Goal: Information Seeking & Learning: Learn about a topic

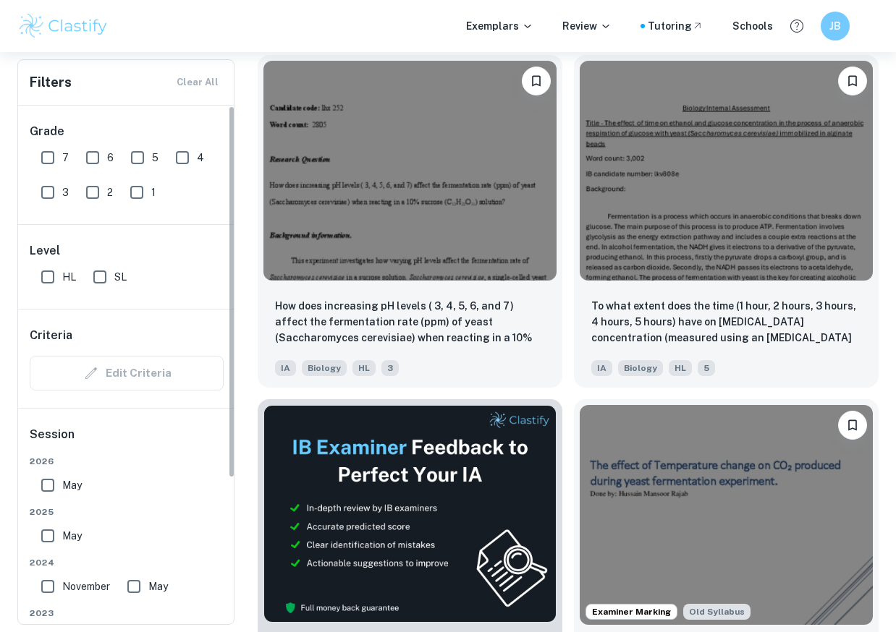
click at [46, 161] on input "7" at bounding box center [47, 157] width 29 height 29
checkbox input "true"
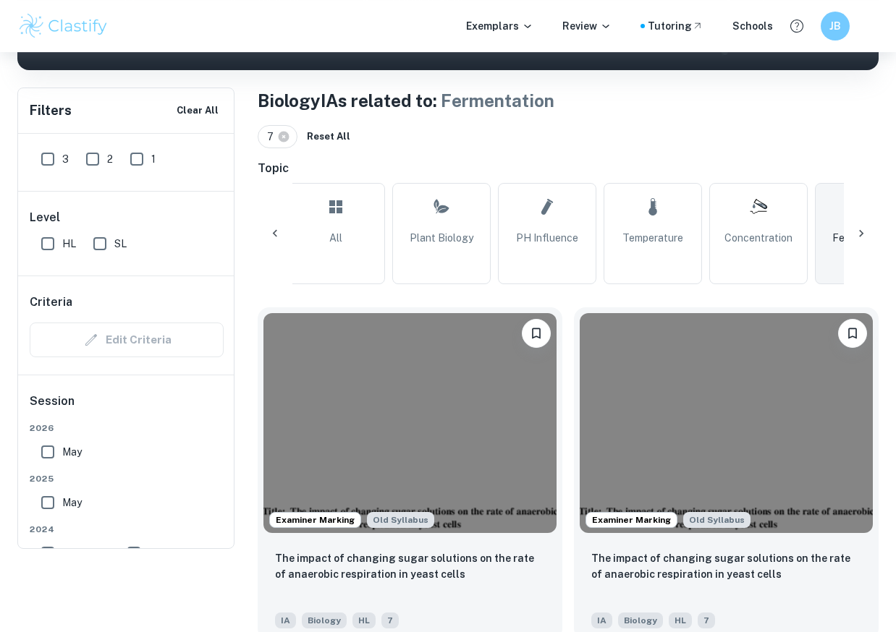
scroll to position [378, 0]
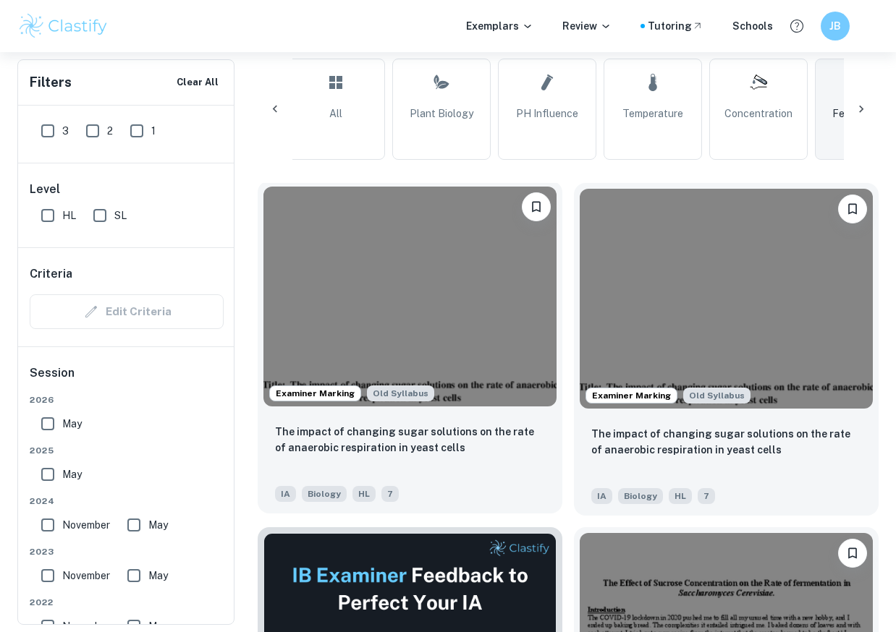
click at [454, 331] on img at bounding box center [409, 297] width 293 height 220
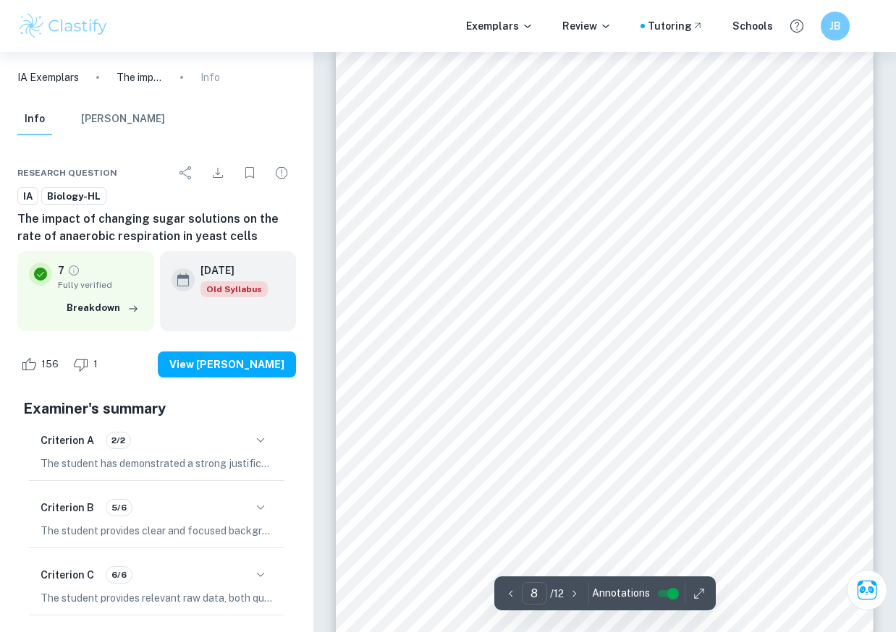
type input "7"
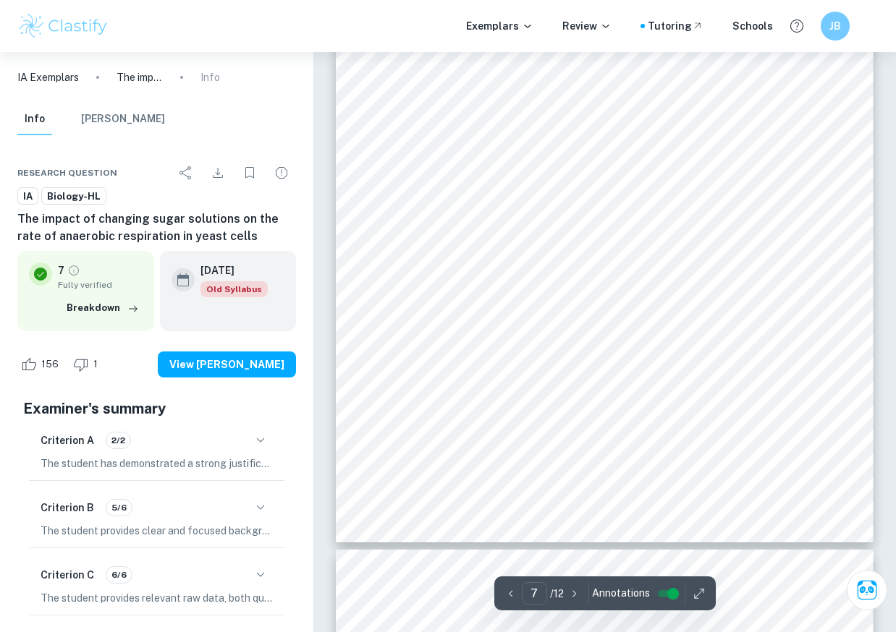
scroll to position [4973, 0]
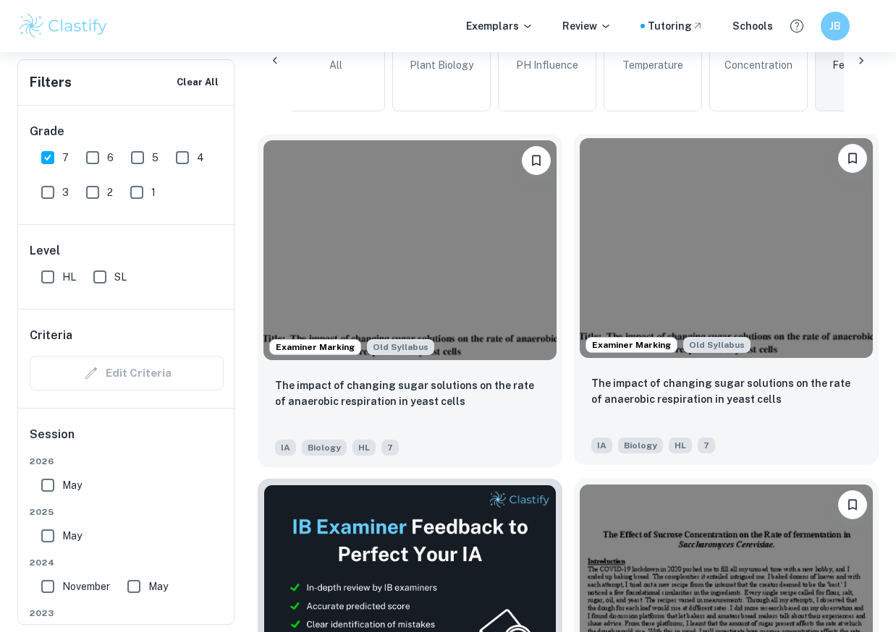
scroll to position [430, 0]
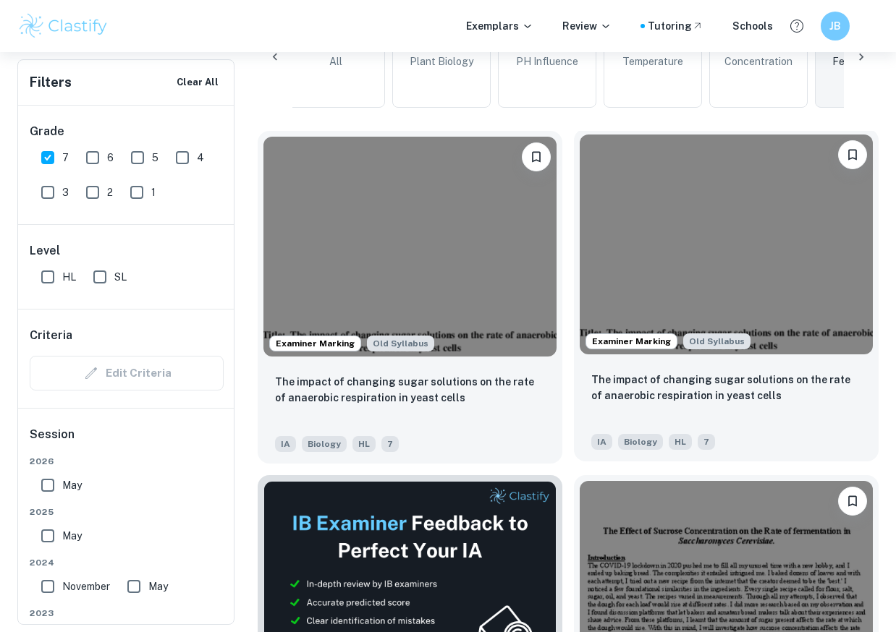
click at [760, 303] on img at bounding box center [725, 245] width 293 height 220
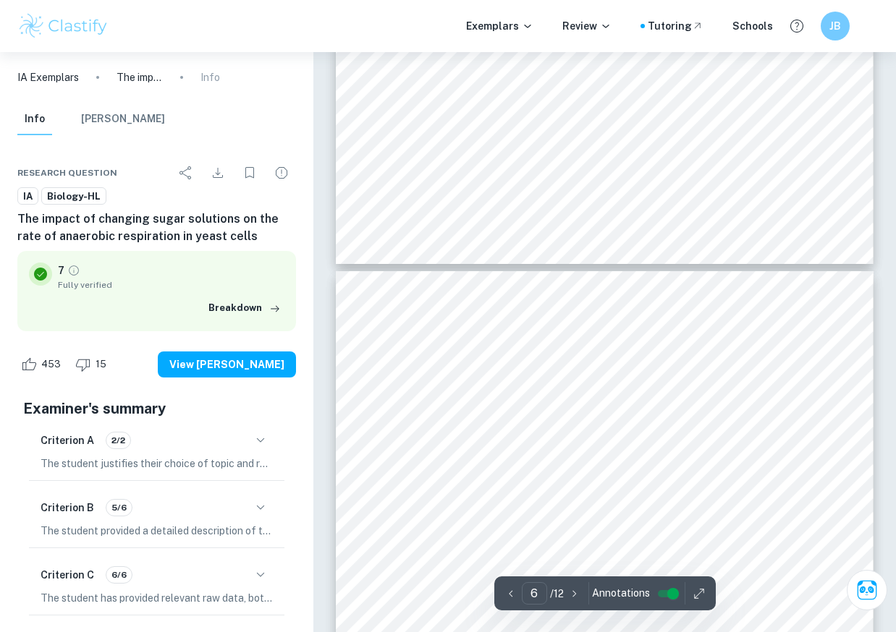
type input "7"
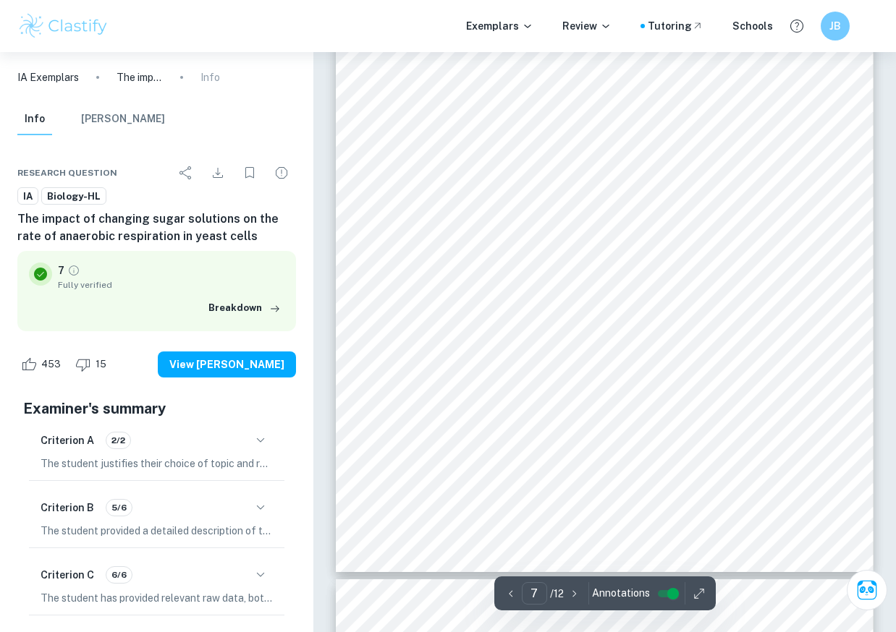
scroll to position [4937, 0]
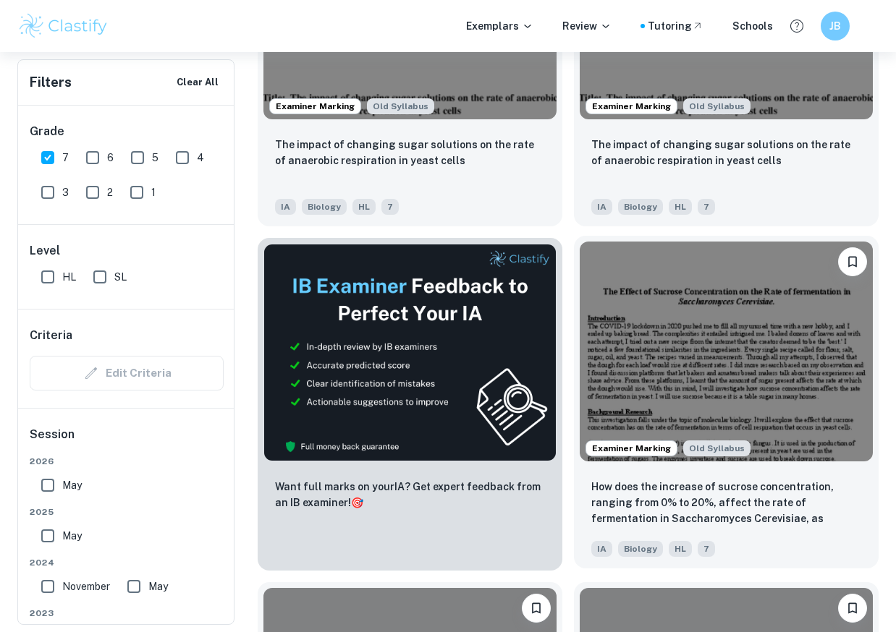
scroll to position [675, 0]
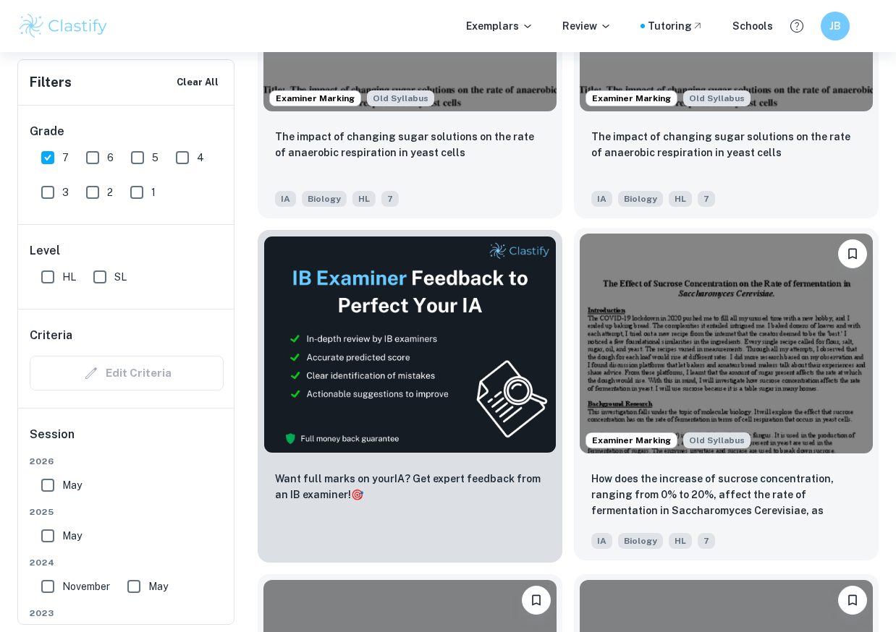
click at [729, 377] on img at bounding box center [725, 344] width 293 height 220
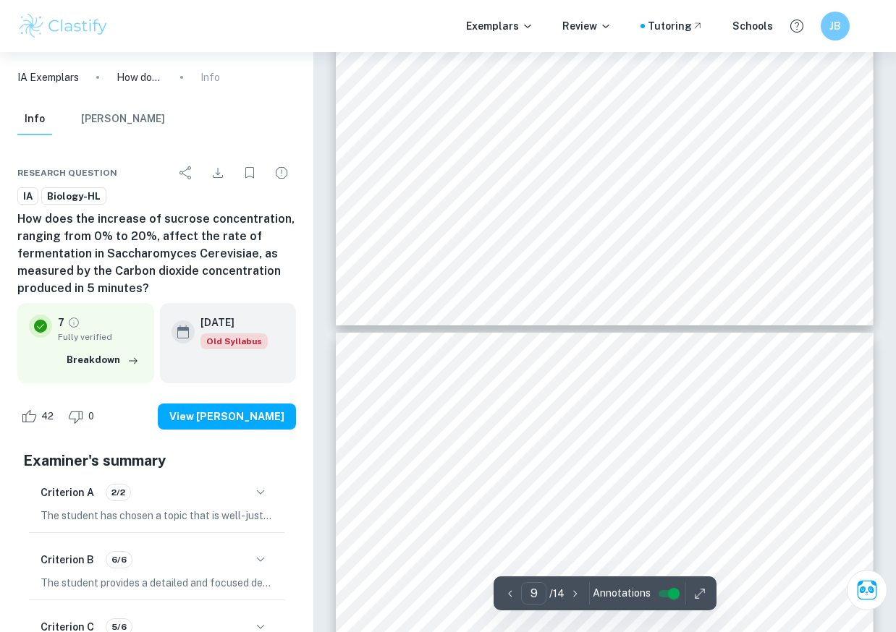
scroll to position [6256, 0]
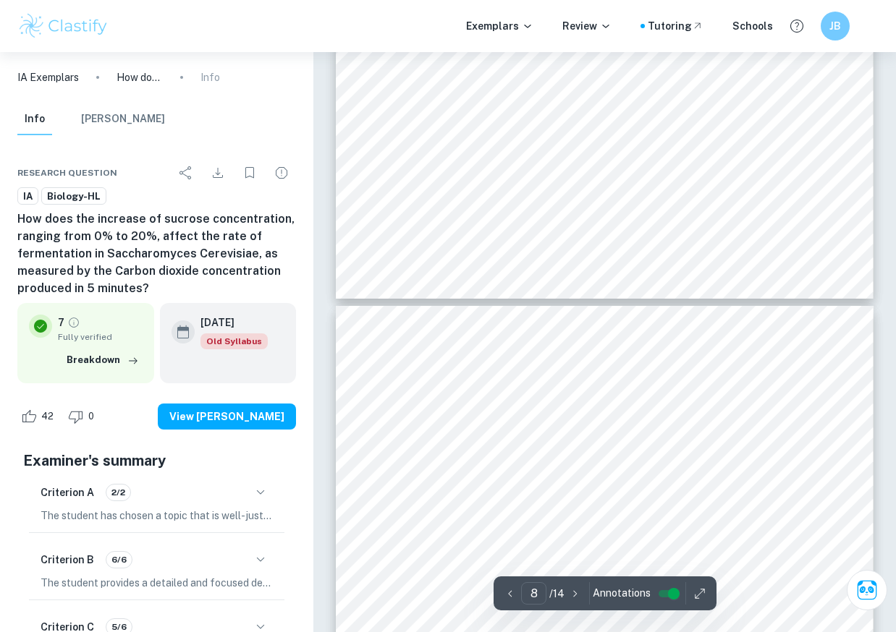
type input "9"
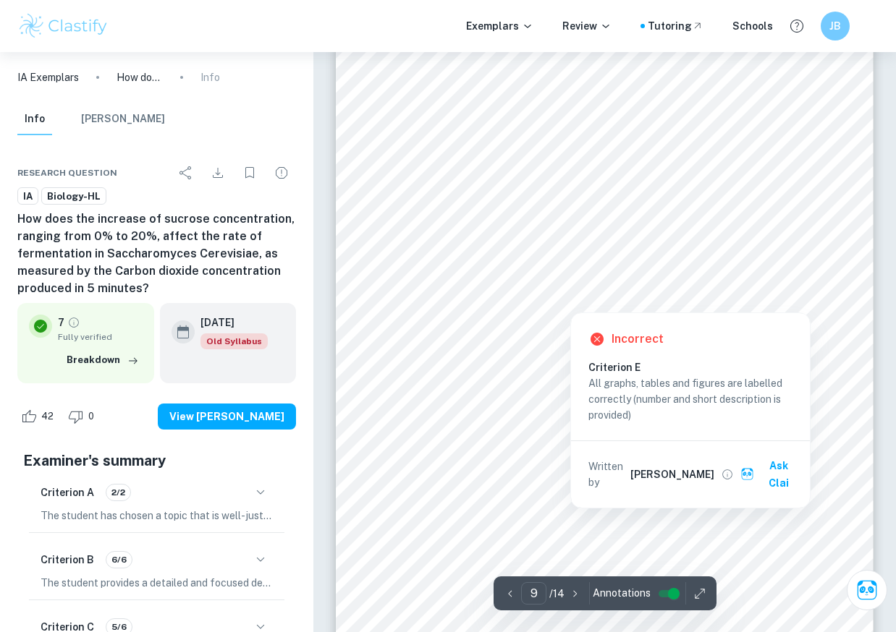
scroll to position [6270, 0]
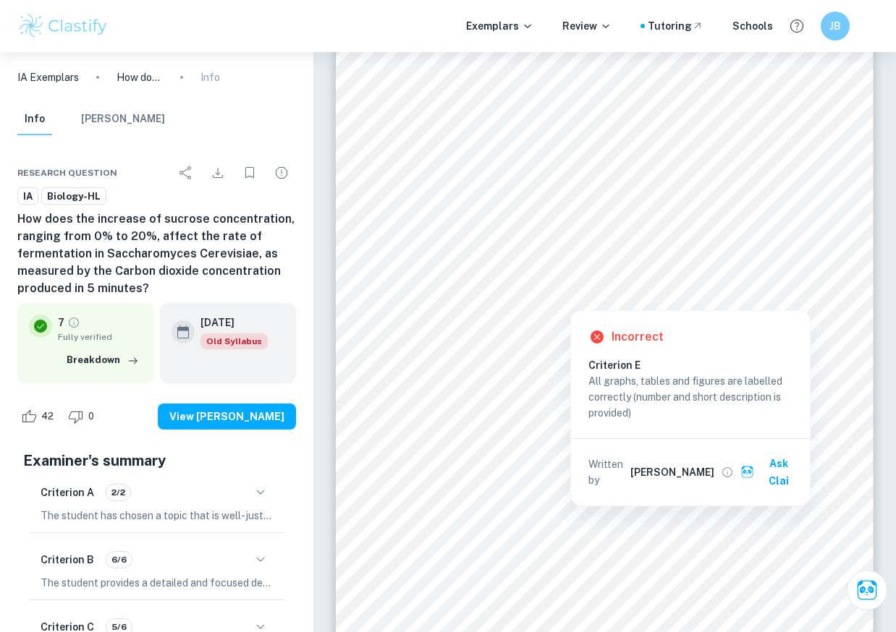
click at [456, 296] on div at bounding box center [569, 300] width 337 height 11
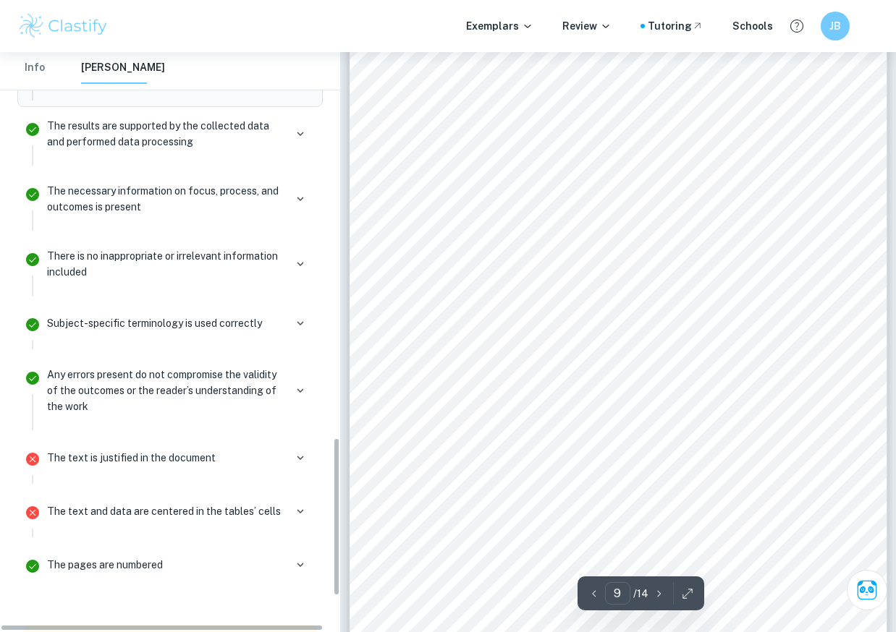
scroll to position [1542, 0]
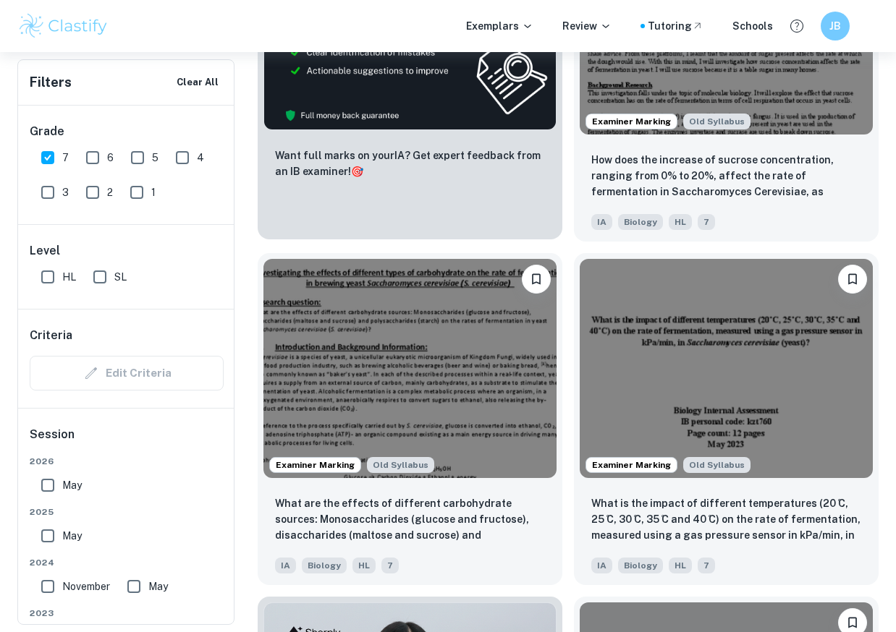
scroll to position [1028, 0]
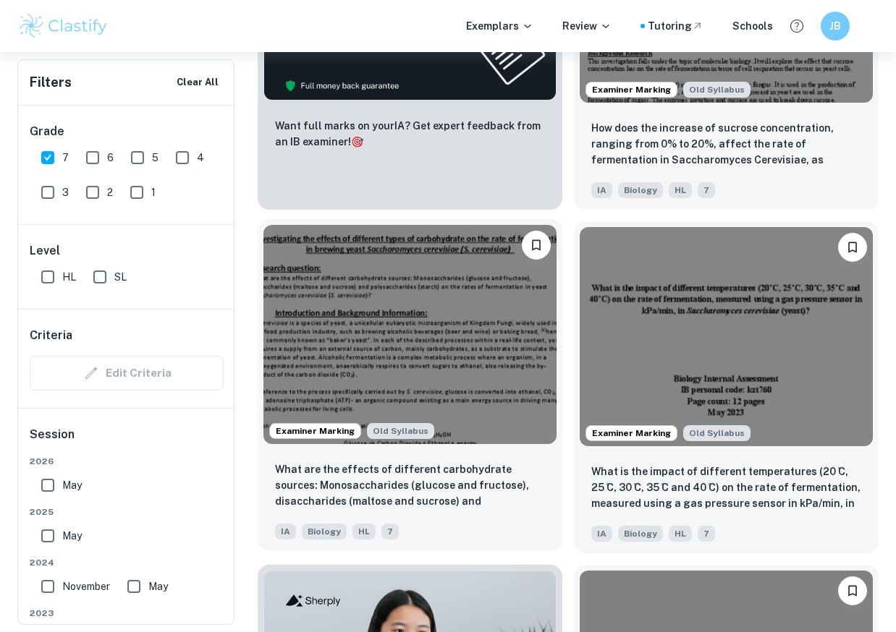
click at [386, 375] on img at bounding box center [409, 335] width 293 height 220
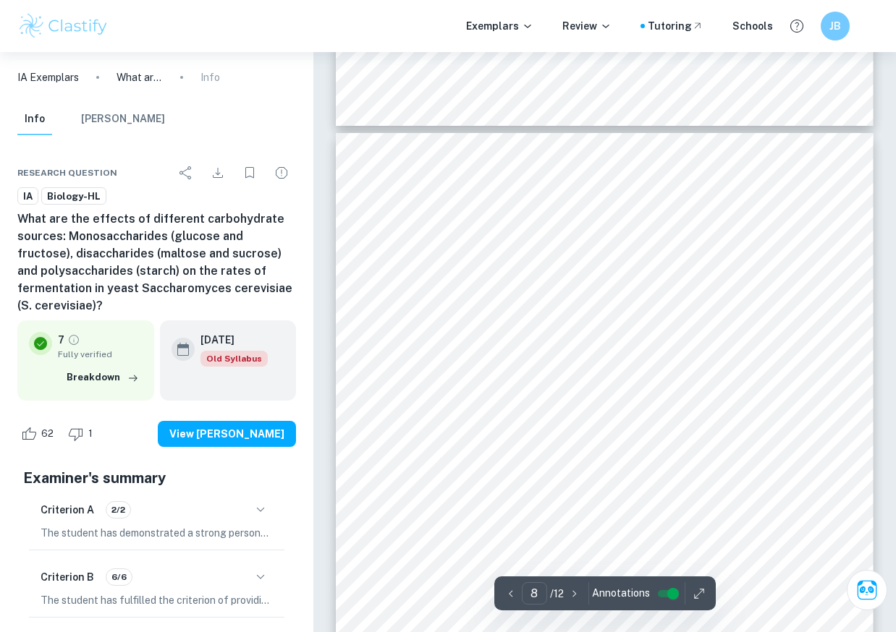
scroll to position [5295, 0]
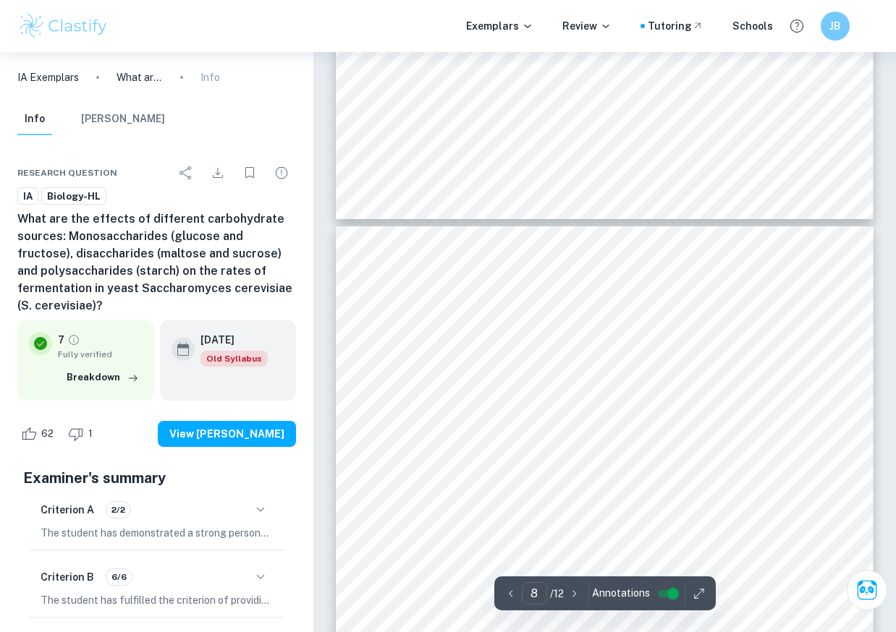
click at [423, 340] on div "𝑆𝑡𝑎𝑛𝑑𝑎𝑟𝑑 𝐸𝑟𝑟𝑜𝑟 𝑓𝑜𝑟 𝑔𝑙𝑢𝑐𝑜𝑠𝑒 = 𝑆𝑡𝑎𝑛𝑑𝑎𝑟𝑑 𝐷𝑒𝑣𝑖𝑎𝑡𝑖𝑜𝑛 (𝜎) √(𝑁𝑢𝑚𝑏𝑒𝑟 𝑜𝑓 𝑉𝑎𝑟𝑖𝑎𝑏𝑙𝑒𝑠 (/𝑇𝑟𝑖…" at bounding box center [604, 606] width 537 height 760
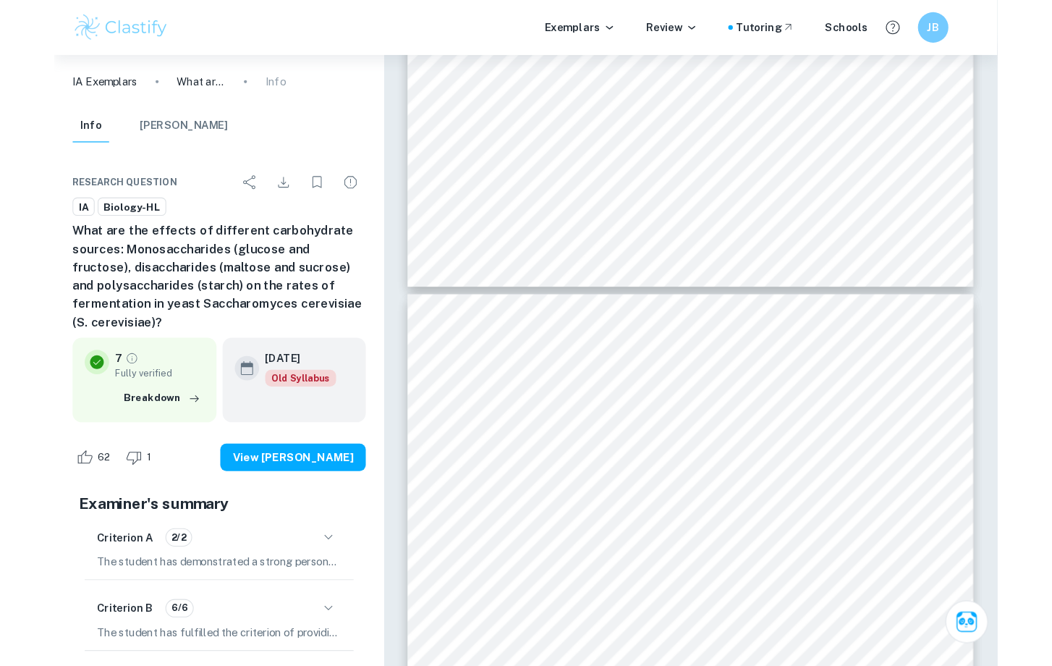
scroll to position [5512, 0]
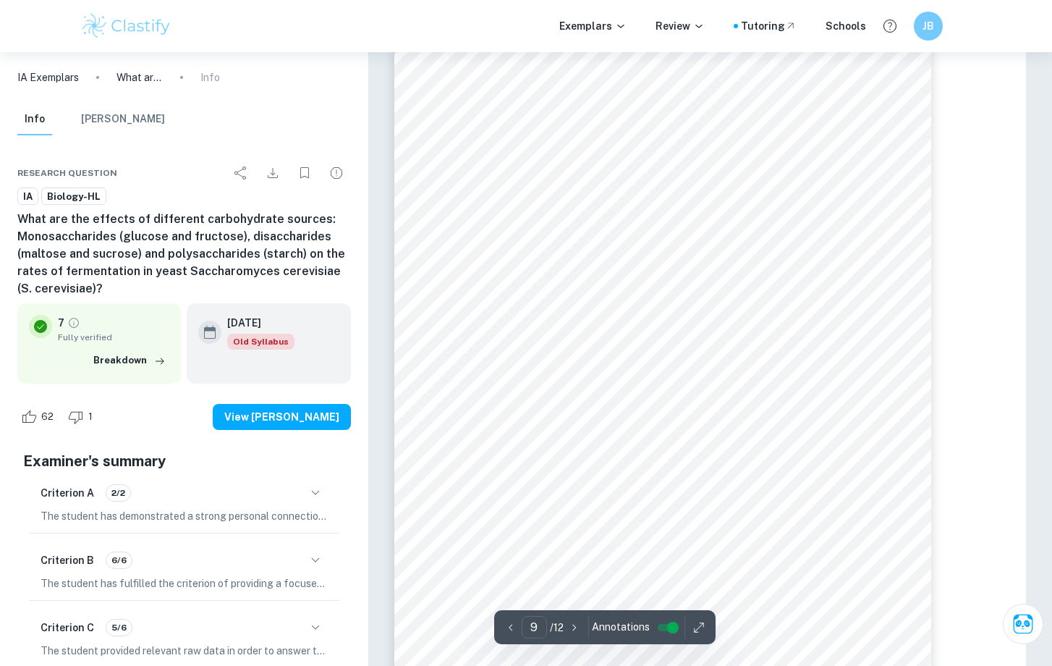
type input "7"
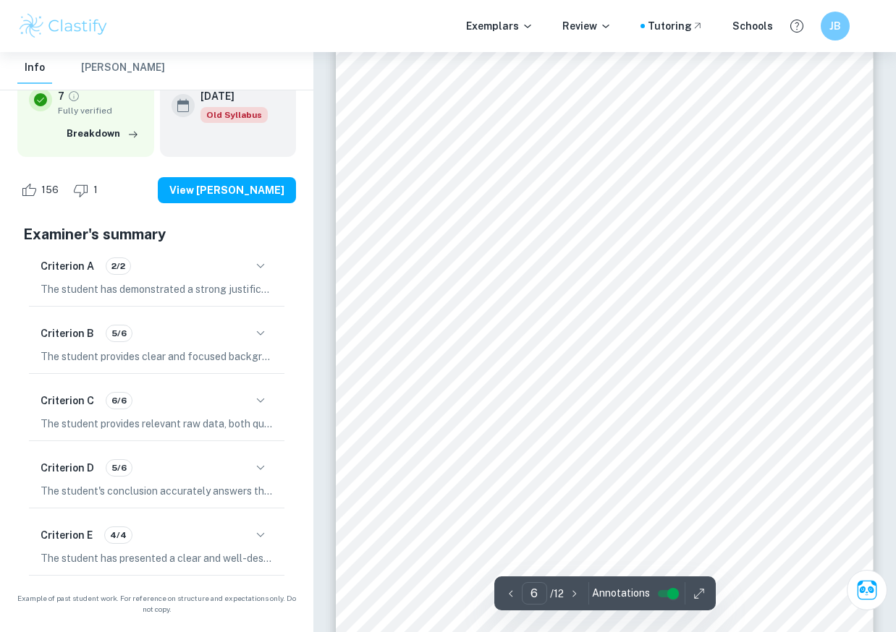
scroll to position [4032, 0]
type input "5"
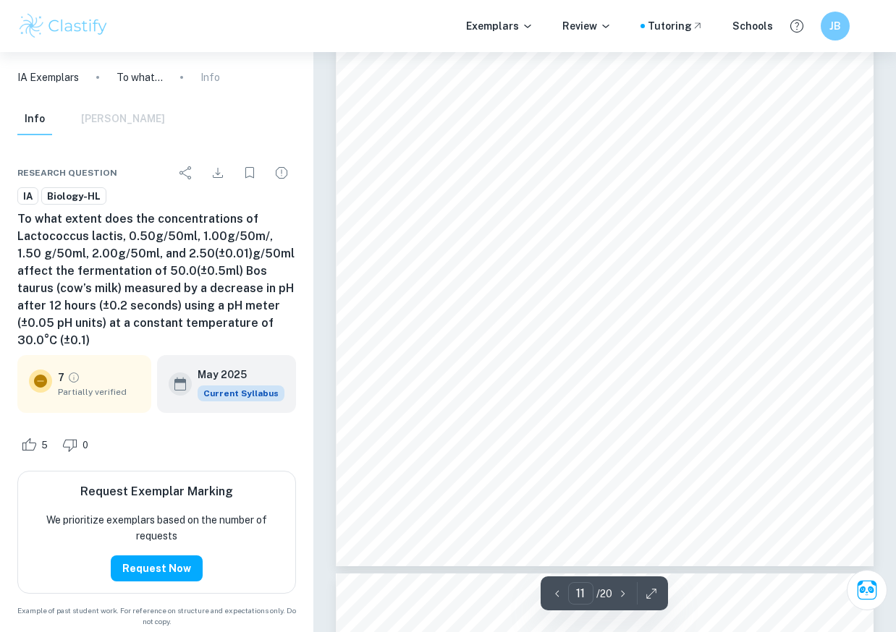
scroll to position [7309, 0]
type input "10"
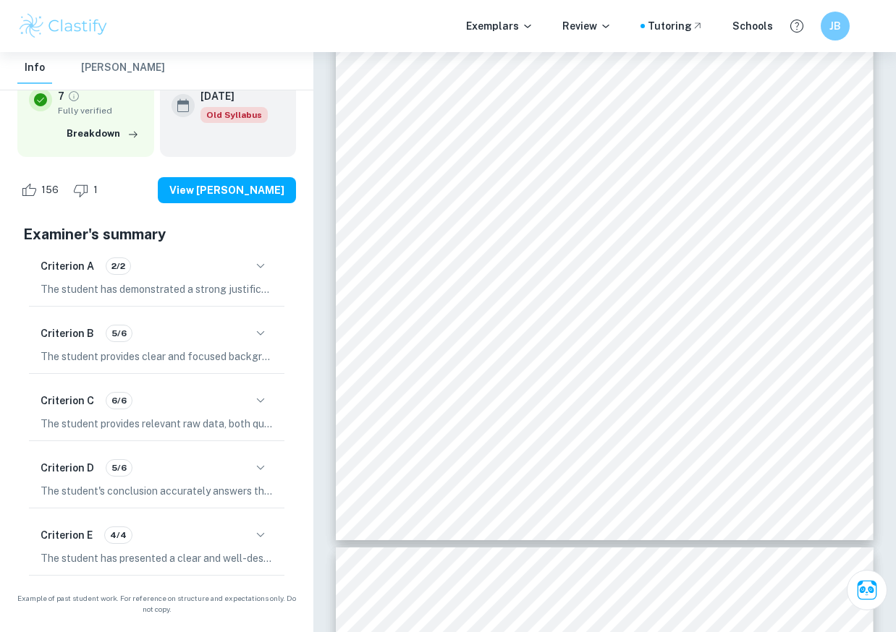
scroll to position [4927, 0]
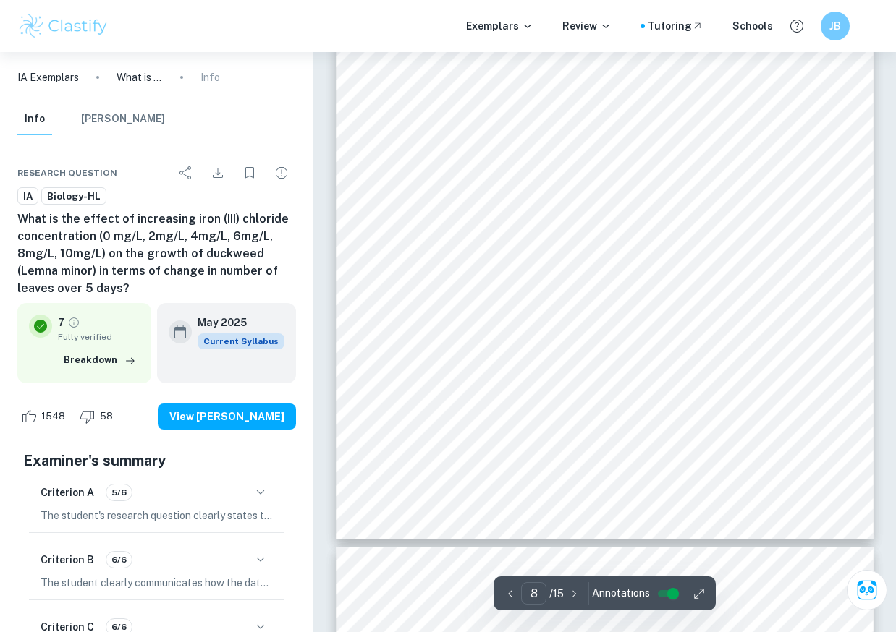
scroll to position [5470, 0]
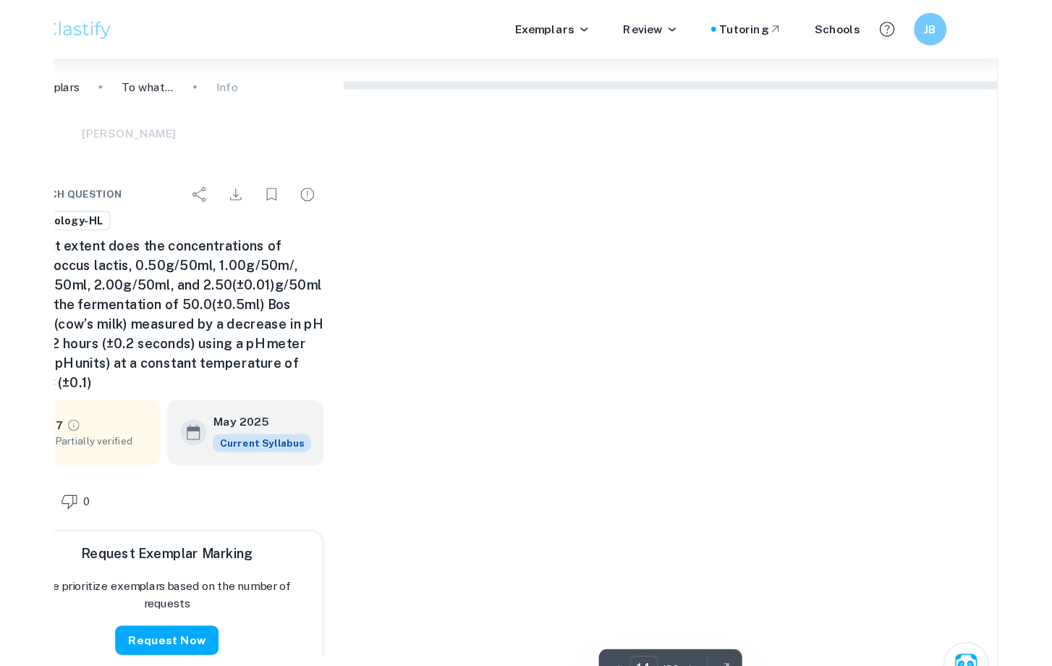
scroll to position [1811, 0]
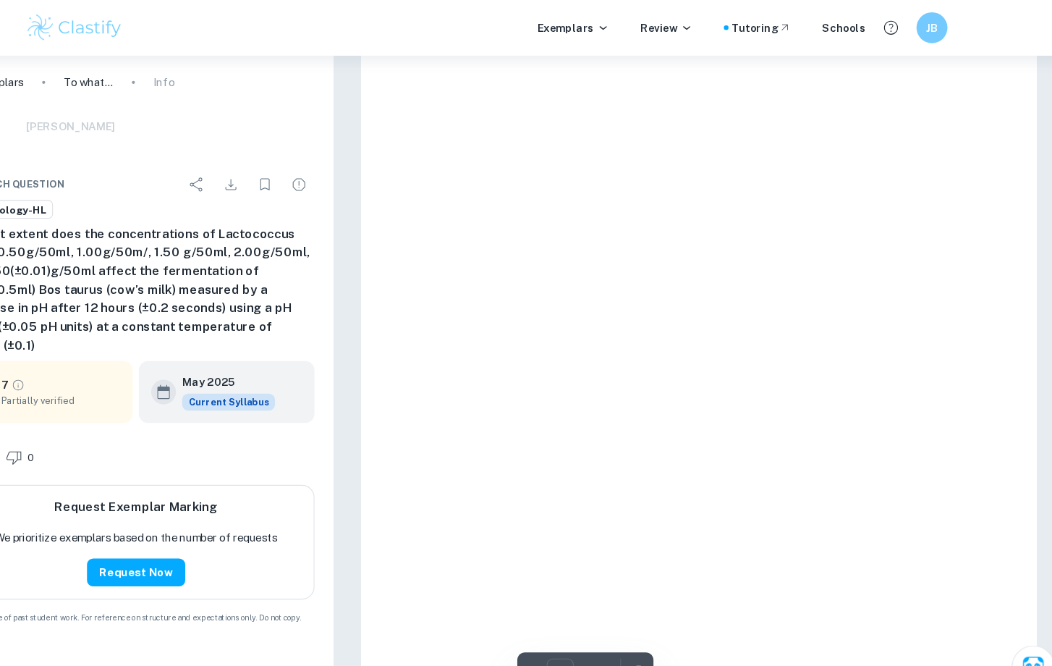
type input "3"
